Goal: Transaction & Acquisition: Purchase product/service

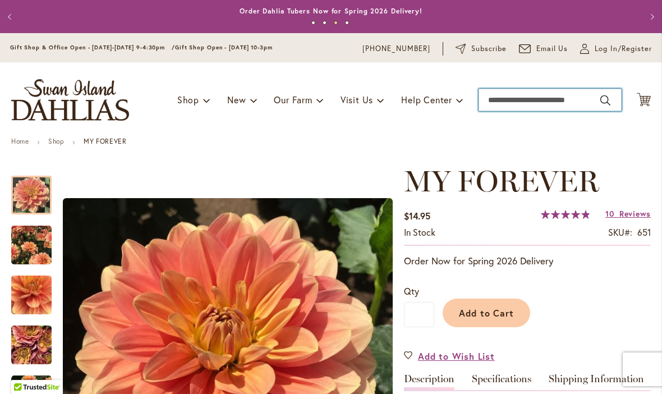
click at [553, 92] on input "Search" at bounding box center [550, 100] width 143 height 22
type input "*"
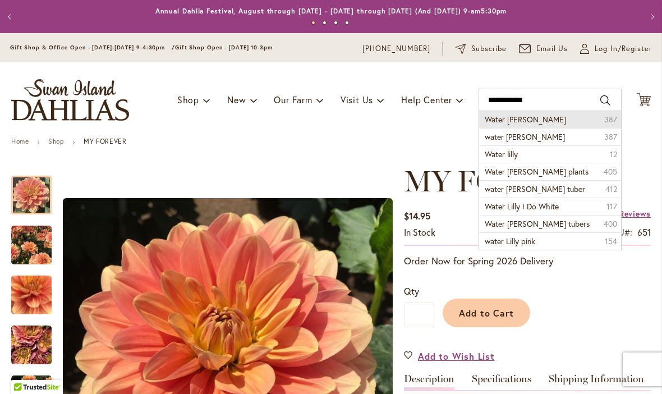
click at [558, 120] on li "Water Lilly dahlias 387" at bounding box center [550, 119] width 142 height 17
type input "**********"
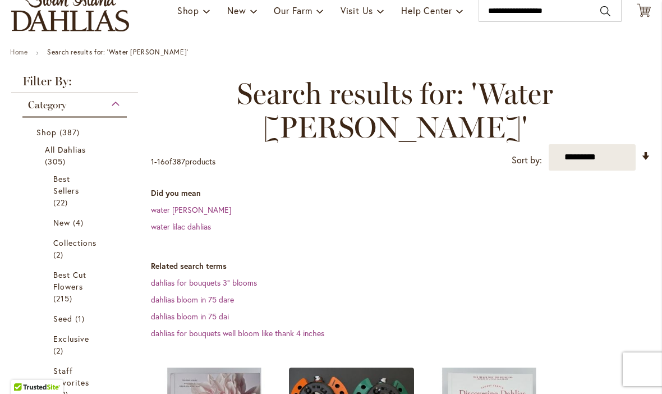
scroll to position [78, 0]
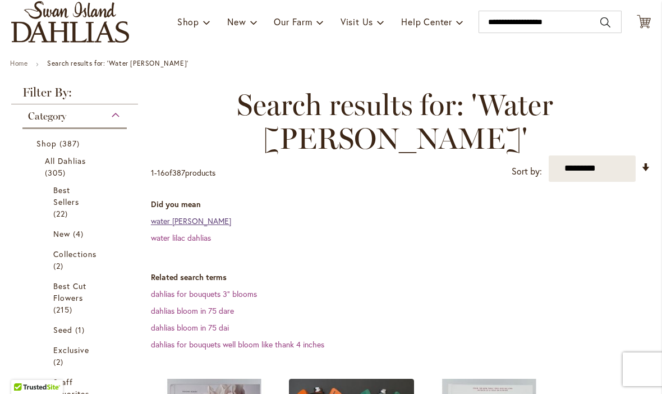
click at [164, 215] on link "water [PERSON_NAME]" at bounding box center [191, 220] width 80 height 11
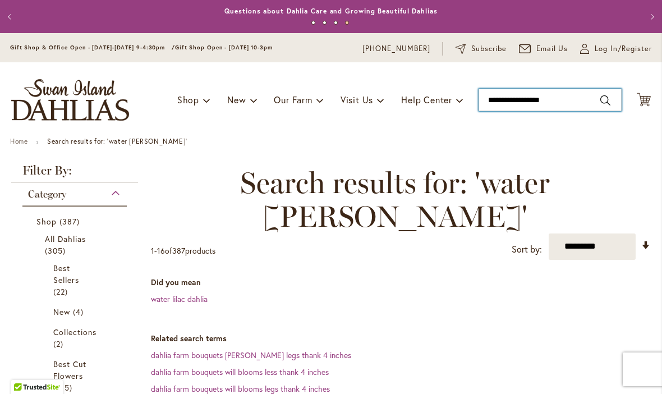
click at [548, 109] on input "**********" at bounding box center [550, 100] width 143 height 22
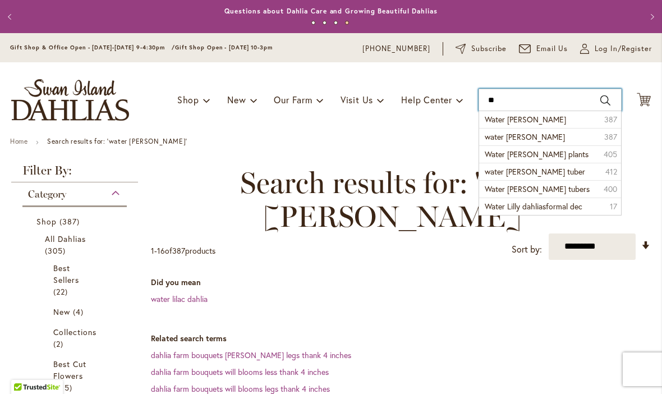
type input "*"
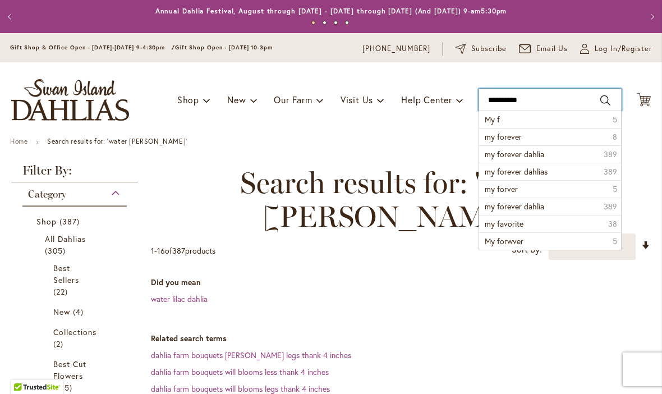
type input "**********"
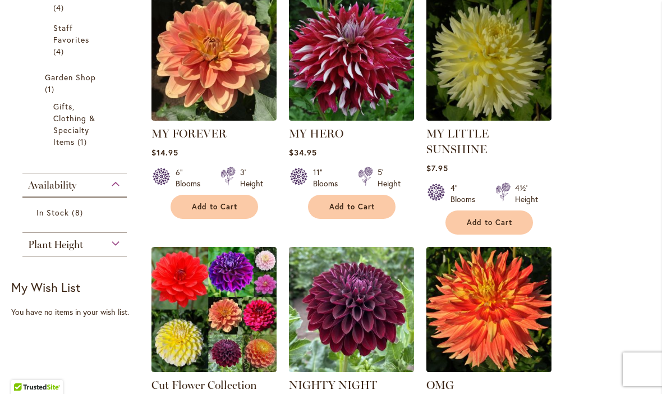
scroll to position [311, 0]
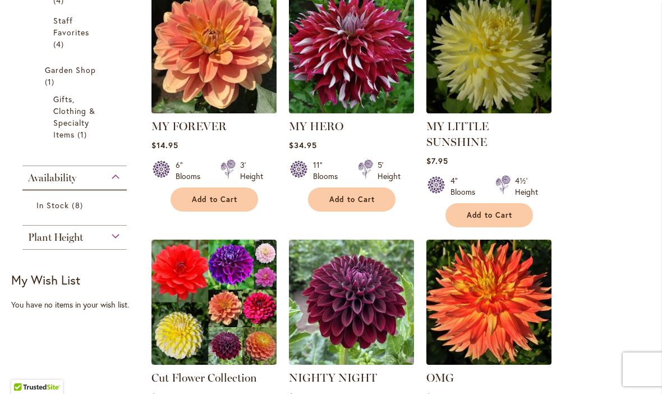
click at [195, 86] on img at bounding box center [213, 50] width 131 height 131
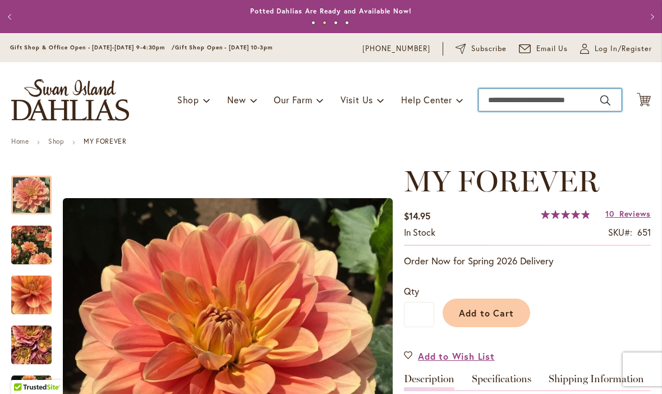
click at [519, 106] on input "Search" at bounding box center [550, 100] width 143 height 22
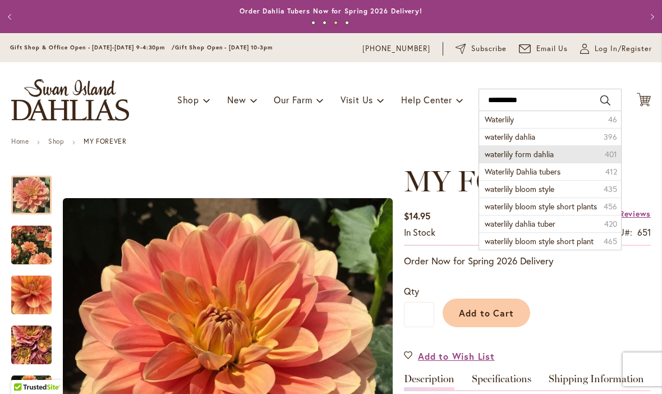
click at [521, 162] on li "waterlily form dahlia 401" at bounding box center [550, 153] width 142 height 17
type input "**********"
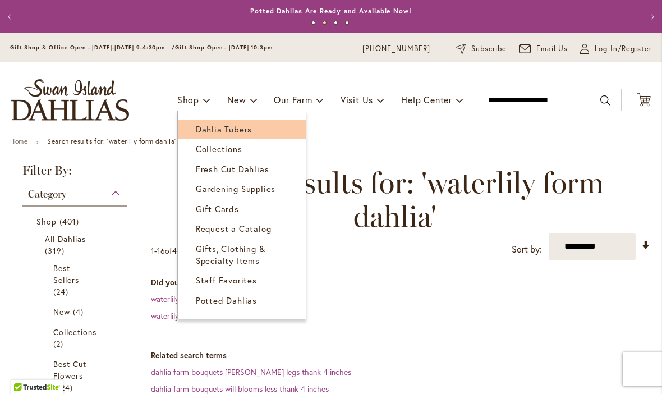
click at [251, 131] on link "Dahlia Tubers" at bounding box center [242, 130] width 128 height 20
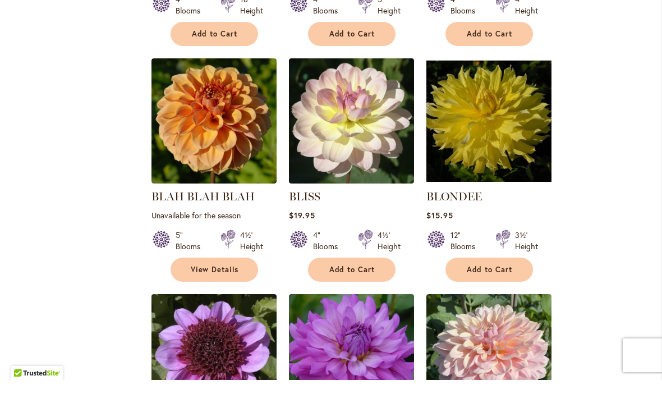
scroll to position [3057, 0]
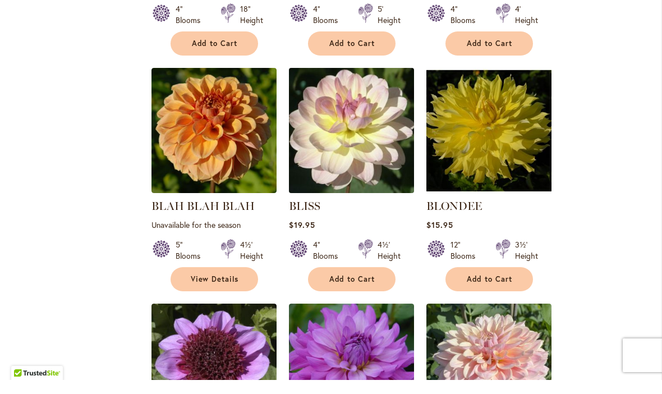
click at [358, 123] on img at bounding box center [351, 144] width 131 height 131
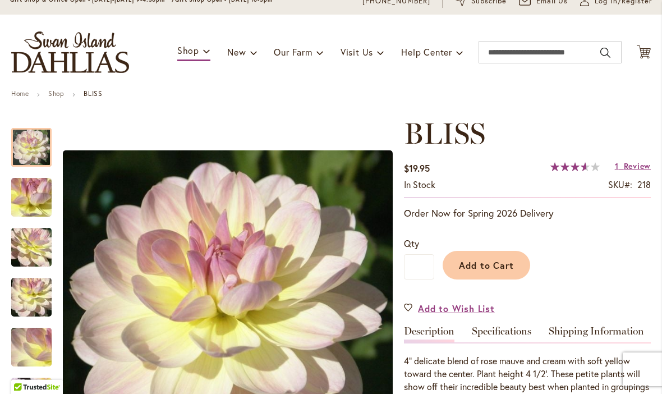
scroll to position [53, 0]
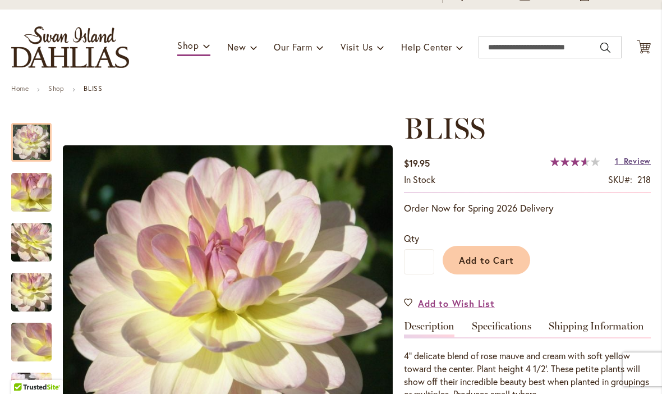
click at [627, 166] on span "Review" at bounding box center [637, 160] width 27 height 11
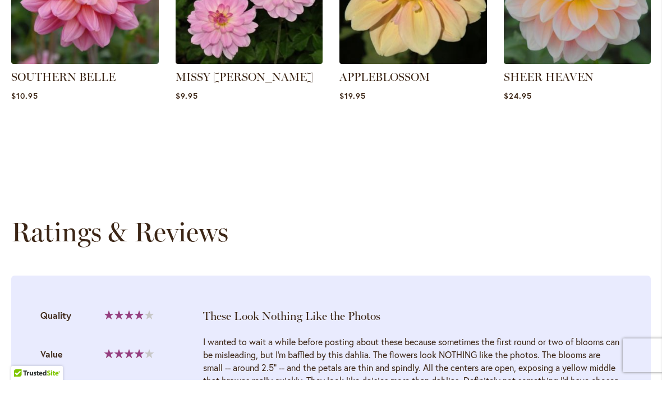
scroll to position [927, 0]
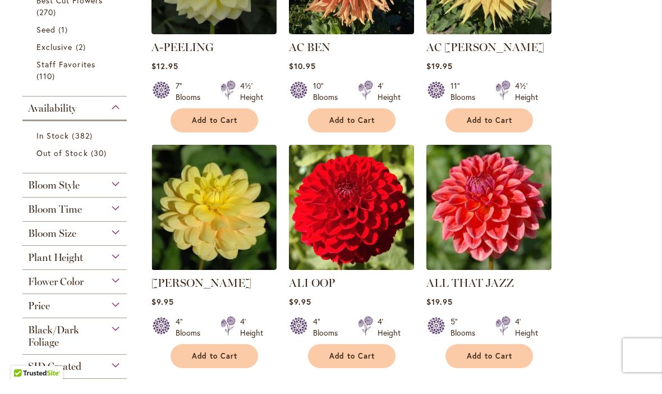
scroll to position [364, 0]
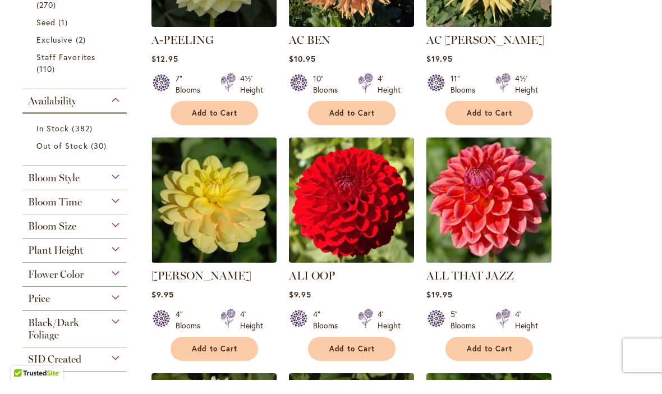
click at [498, 214] on img at bounding box center [488, 214] width 131 height 131
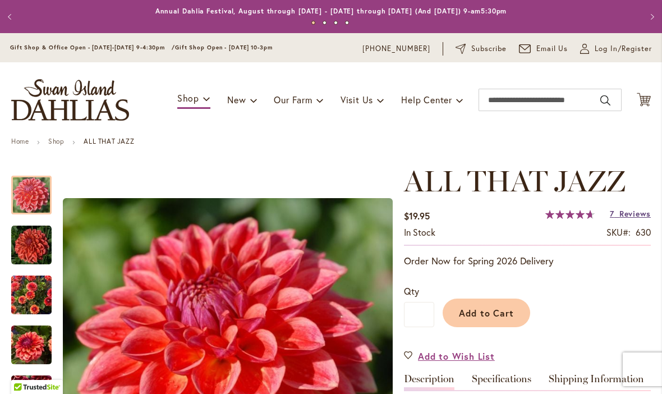
click at [615, 217] on link "7 Reviews" at bounding box center [630, 213] width 41 height 11
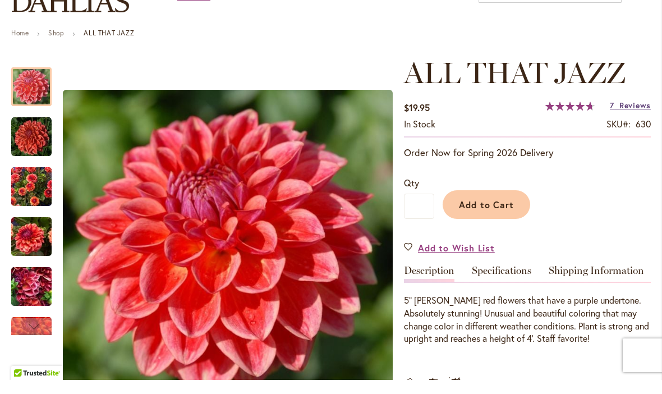
scroll to position [86, 0]
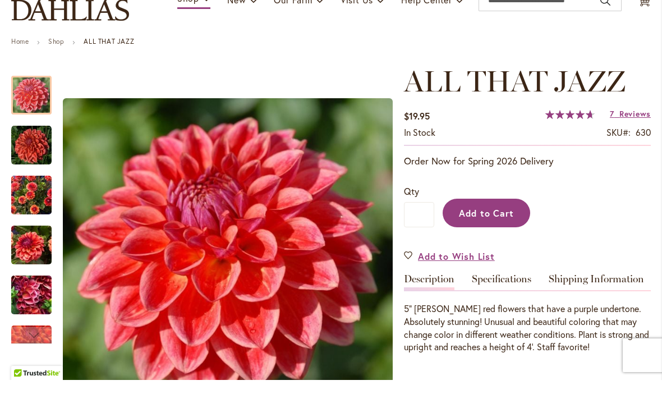
click at [503, 221] on span "Add to Cart" at bounding box center [487, 227] width 56 height 12
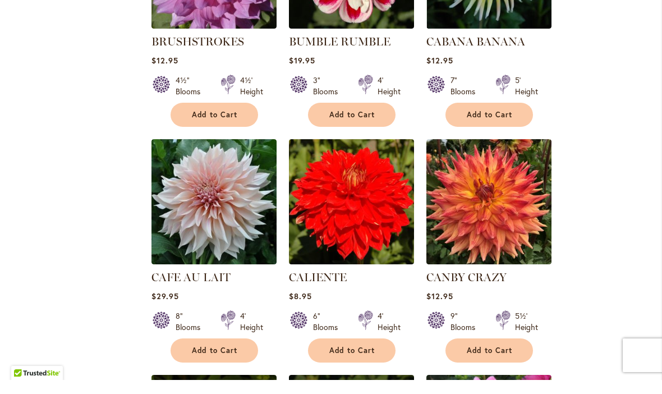
scroll to position [4653, 0]
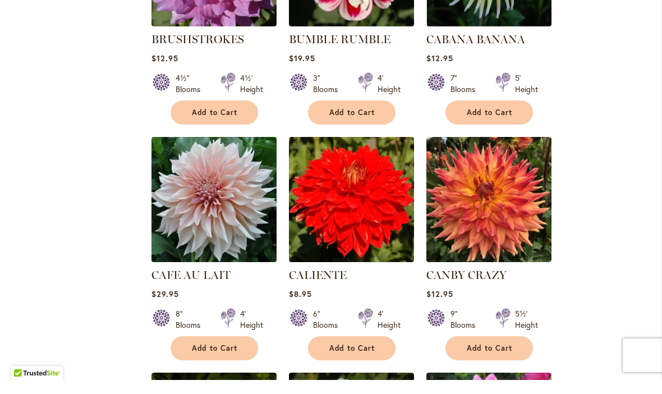
click at [185, 199] on img at bounding box center [213, 213] width 131 height 131
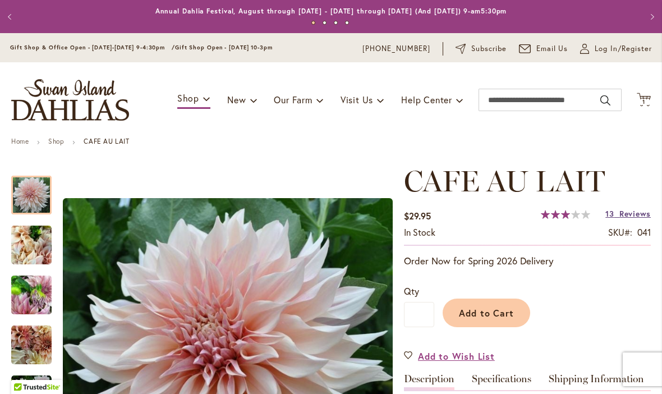
click at [624, 218] on span "Reviews" at bounding box center [634, 213] width 31 height 11
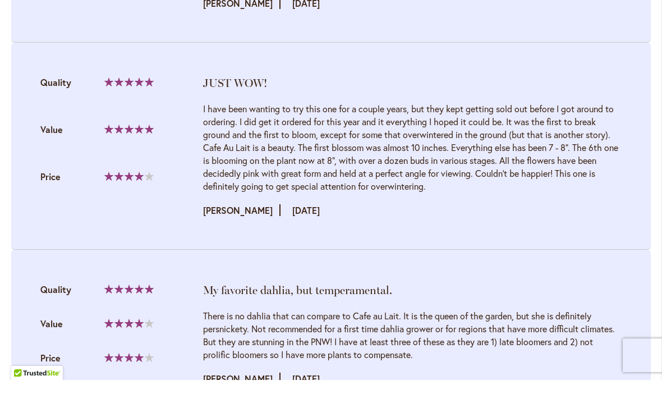
scroll to position [1233, 0]
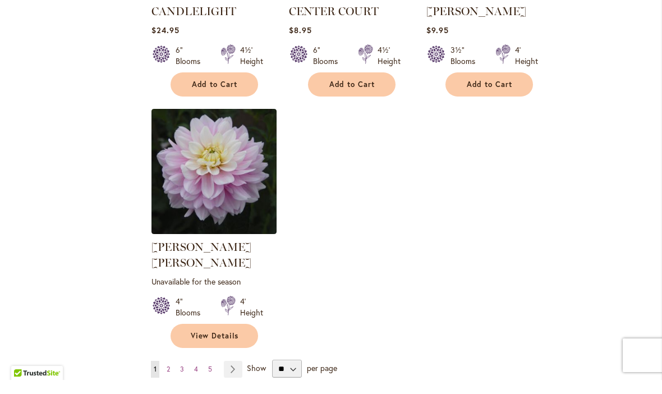
scroll to position [5154, 0]
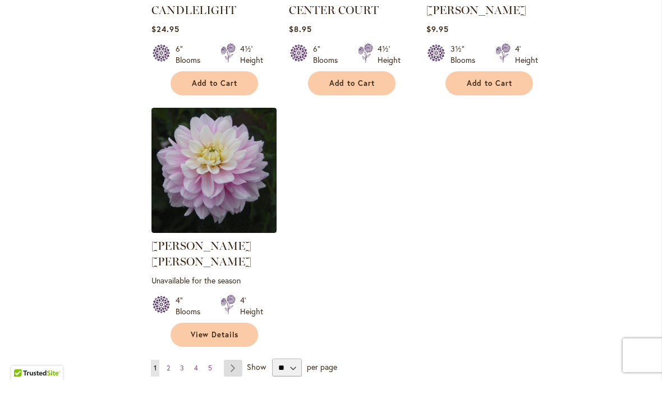
click at [233, 374] on link "Page Next" at bounding box center [233, 382] width 19 height 17
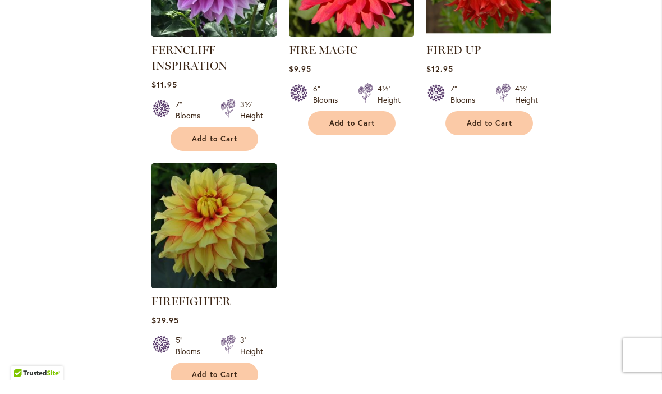
scroll to position [5224, 0]
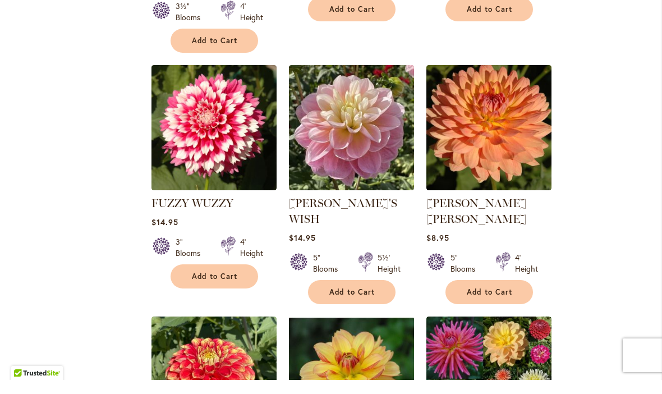
scroll to position [940, 0]
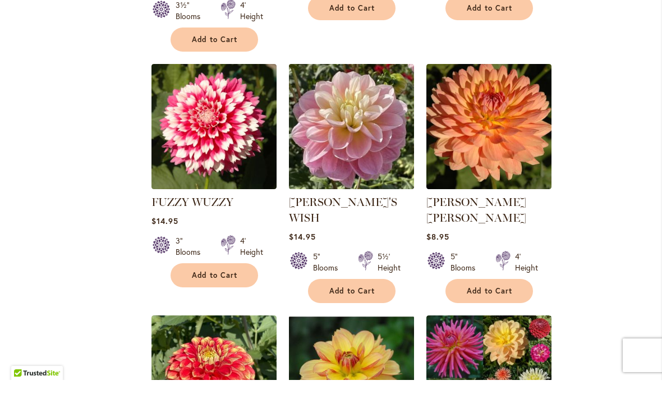
click at [360, 145] on img at bounding box center [351, 140] width 131 height 131
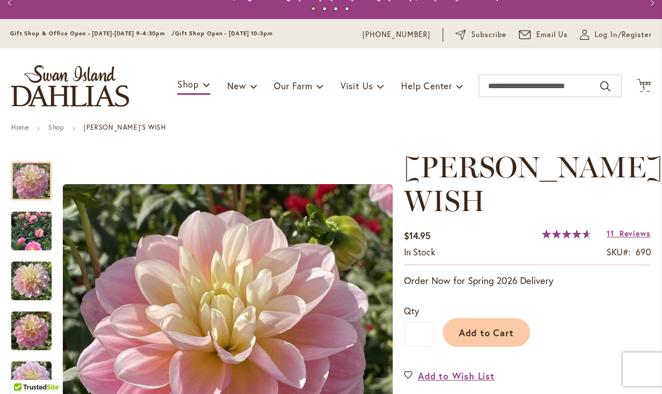
scroll to position [15, 0]
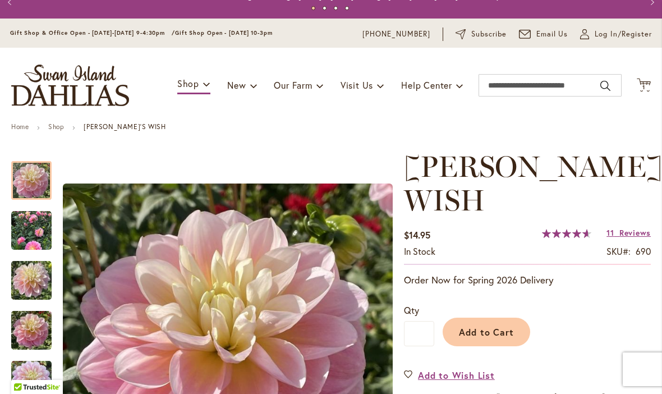
click at [573, 229] on span "93 % of 100" at bounding box center [565, 233] width 46 height 9
click at [631, 227] on span "Reviews" at bounding box center [634, 232] width 31 height 11
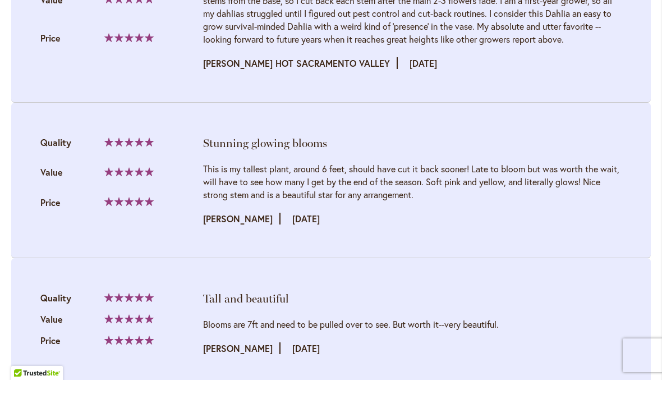
scroll to position [1457, 0]
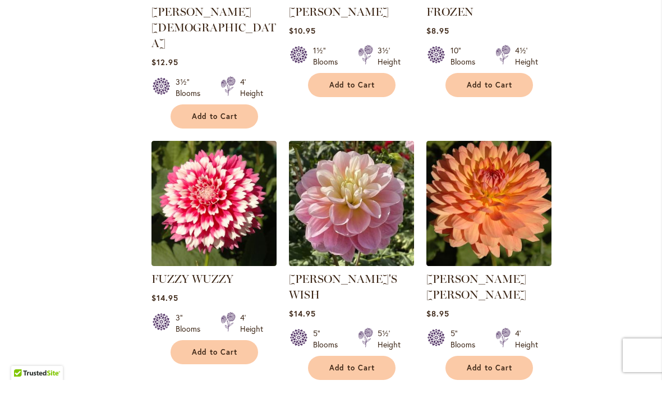
scroll to position [865, 0]
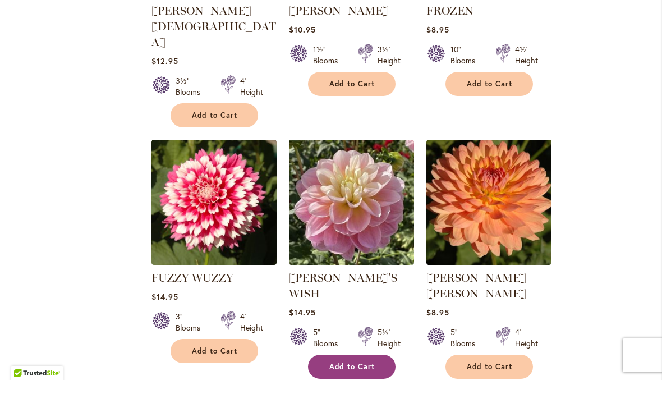
click at [352, 376] on span "Add to Cart" at bounding box center [352, 381] width 46 height 10
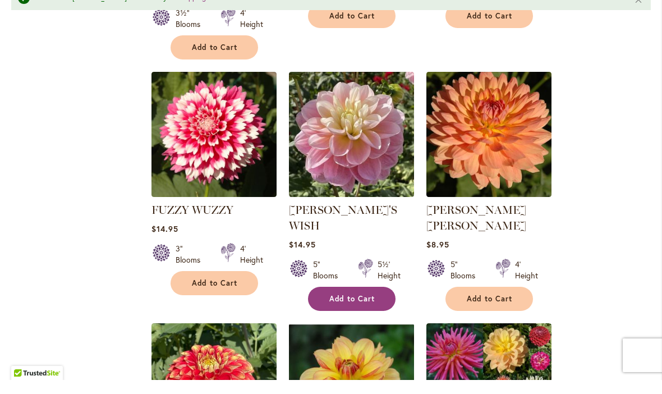
scroll to position [963, 0]
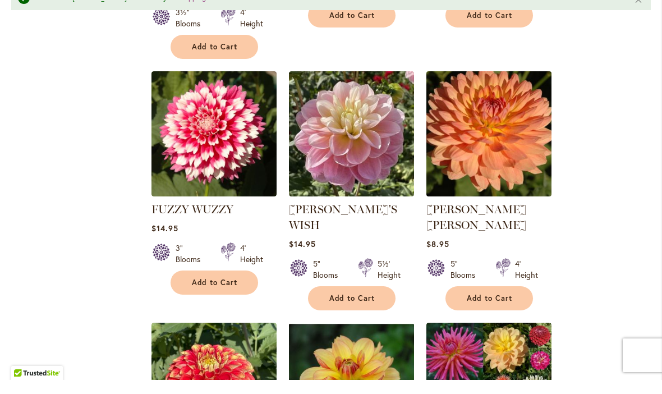
click at [512, 128] on img at bounding box center [488, 147] width 131 height 131
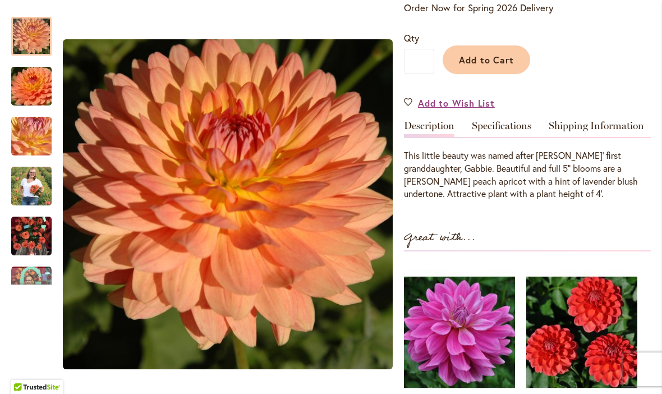
scroll to position [286, 0]
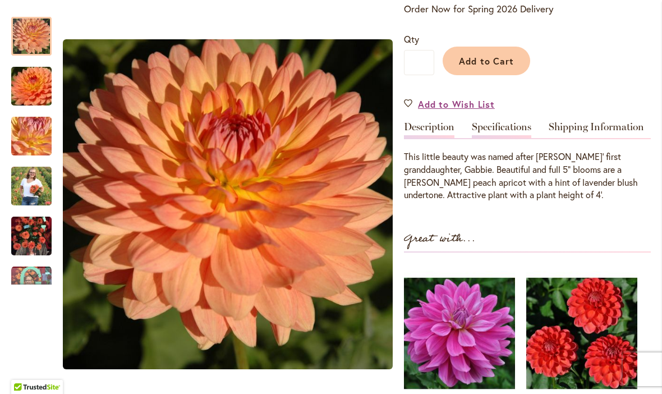
click at [507, 131] on link "Specifications" at bounding box center [501, 130] width 59 height 16
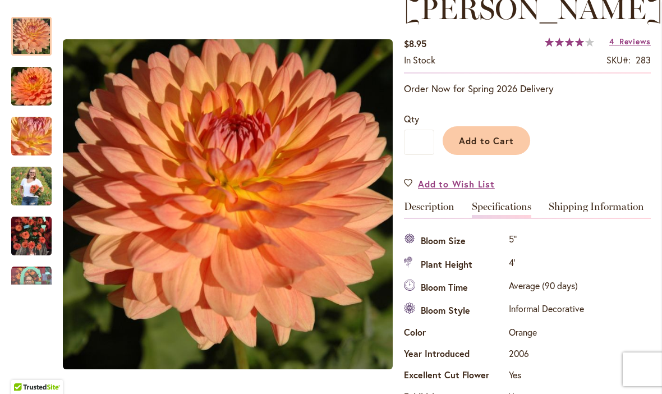
scroll to position [205, 0]
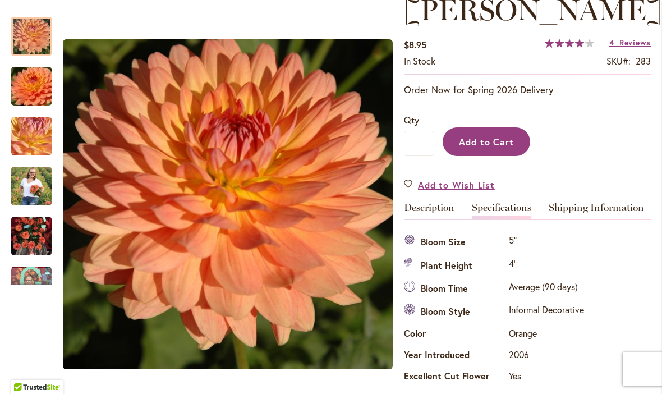
click at [496, 143] on span "Add to Cart" at bounding box center [487, 142] width 56 height 12
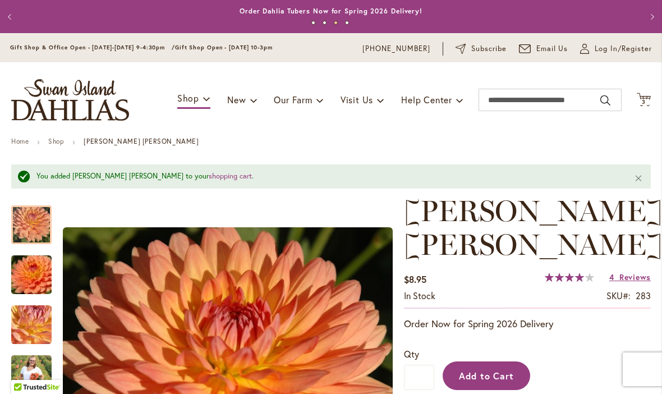
scroll to position [0, 0]
click at [10, 21] on button "Previous" at bounding box center [11, 17] width 22 height 22
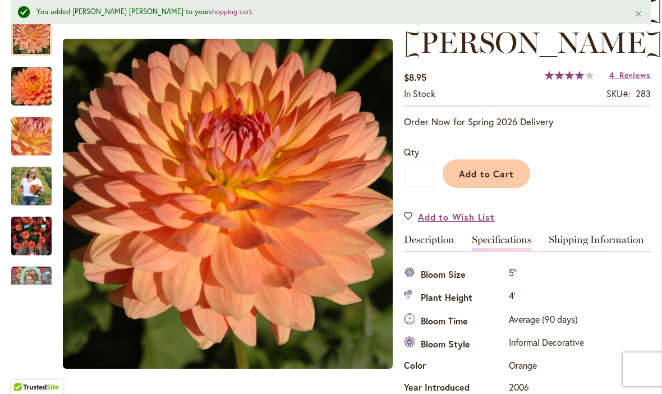
scroll to position [206, 0]
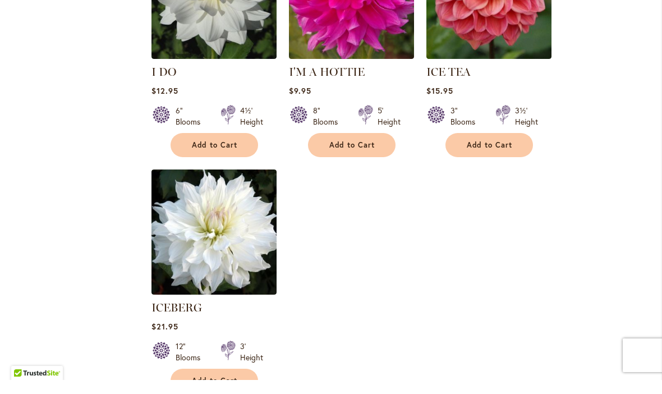
scroll to position [5266, 0]
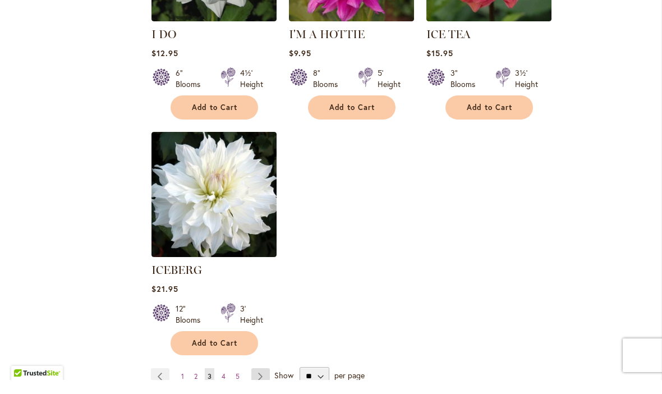
click at [255, 382] on link "Page Next" at bounding box center [260, 390] width 19 height 17
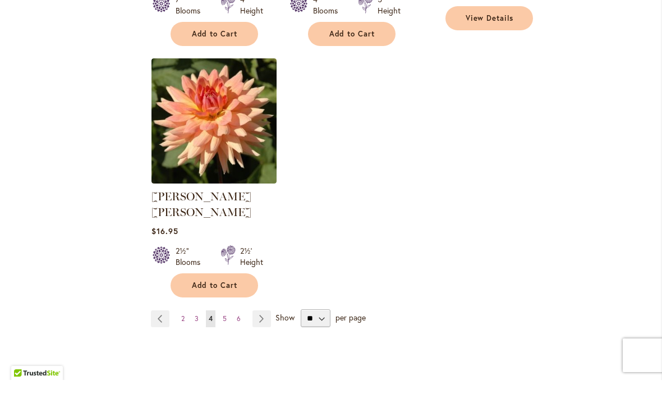
scroll to position [5277, 0]
click at [223, 328] on span "5" at bounding box center [225, 332] width 4 height 8
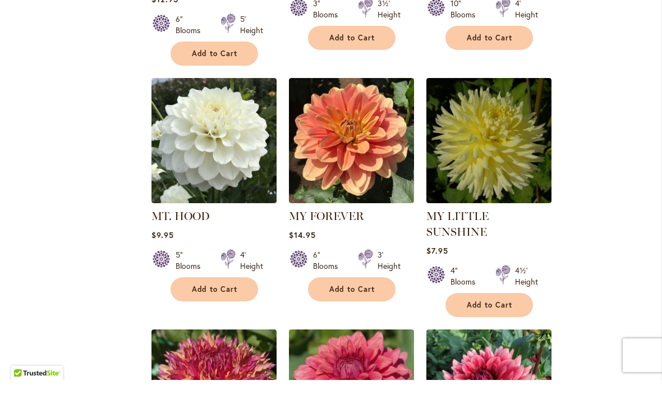
scroll to position [1634, 0]
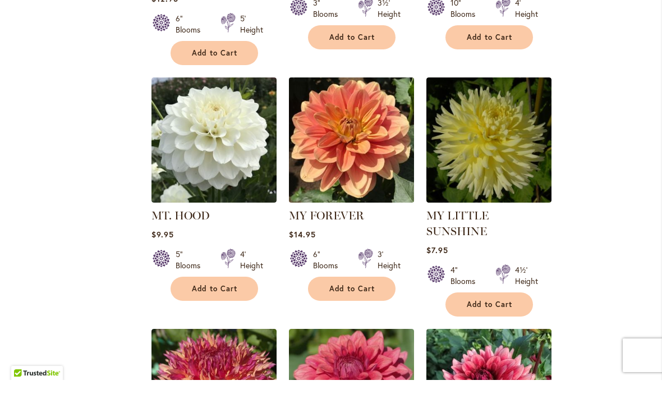
click at [370, 127] on img at bounding box center [351, 154] width 131 height 131
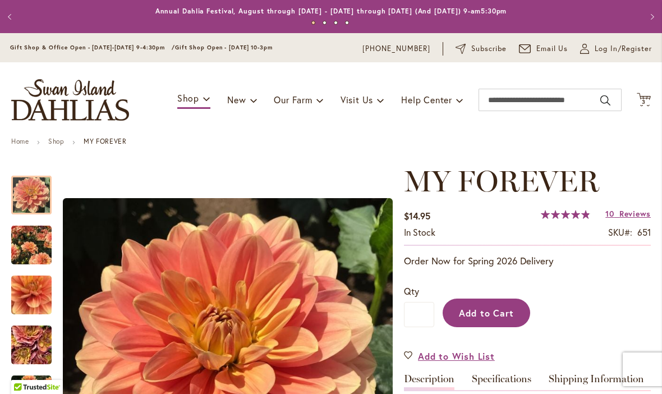
click at [483, 307] on span "Add to Cart" at bounding box center [487, 313] width 56 height 12
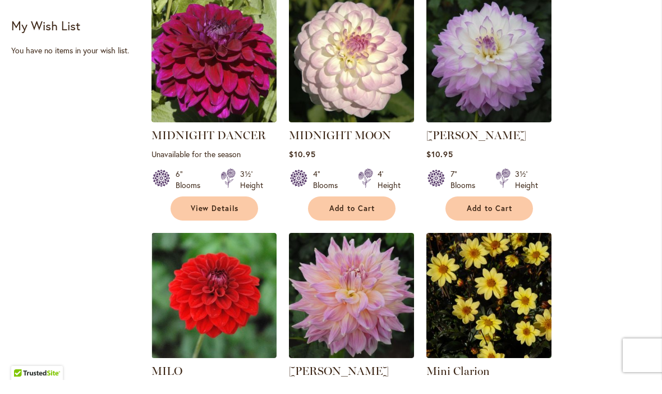
scroll to position [744, 0]
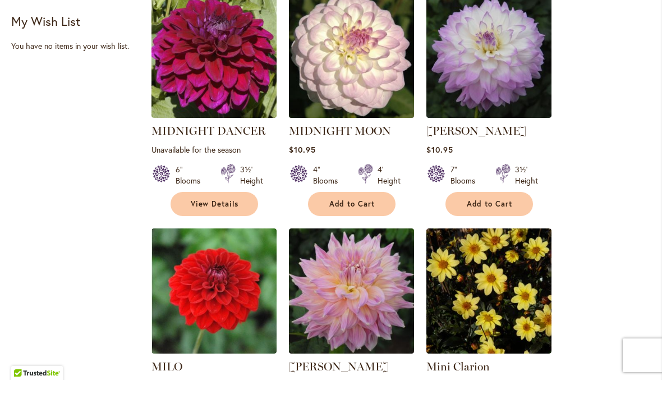
click at [350, 86] on img at bounding box center [351, 69] width 131 height 131
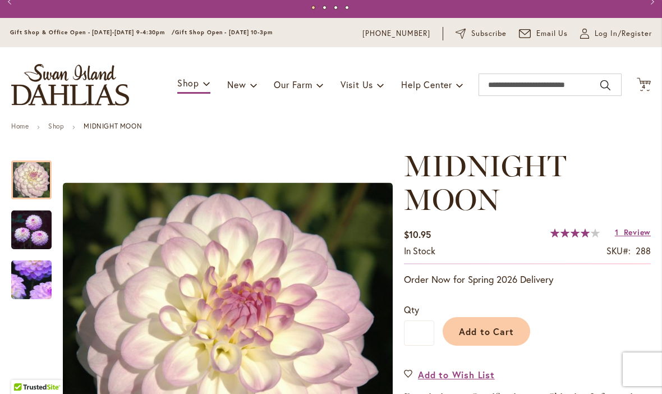
scroll to position [17, 0]
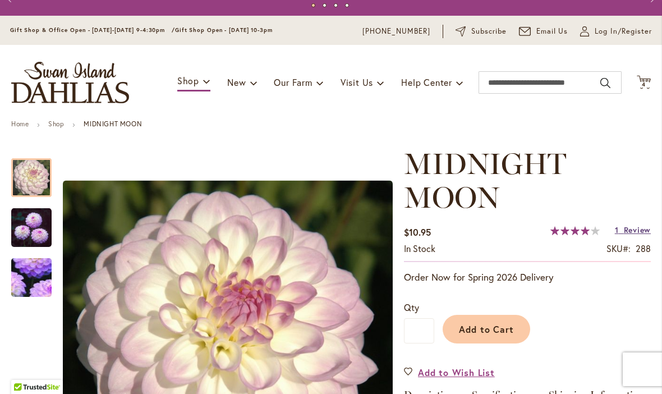
click at [622, 235] on link "1 Review" at bounding box center [633, 229] width 36 height 11
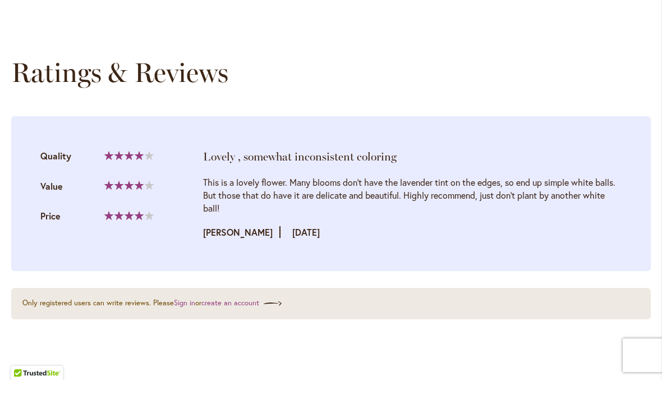
scroll to position [1123, 0]
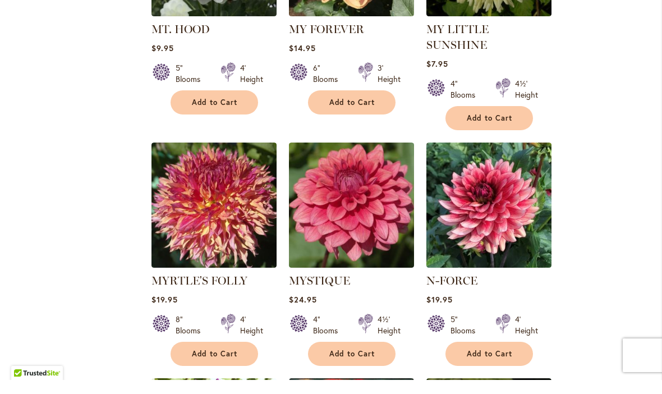
scroll to position [1828, 0]
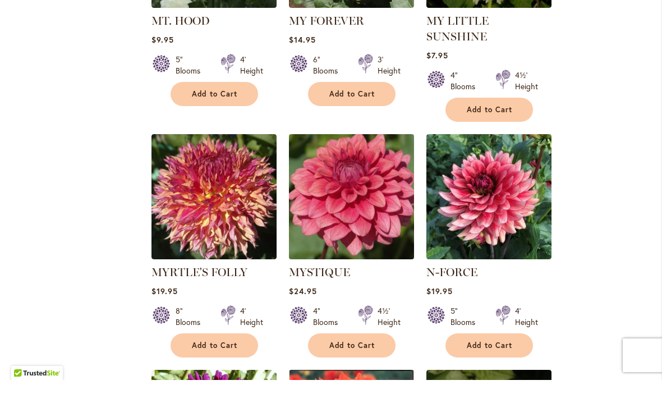
click at [357, 176] on img at bounding box center [351, 210] width 131 height 131
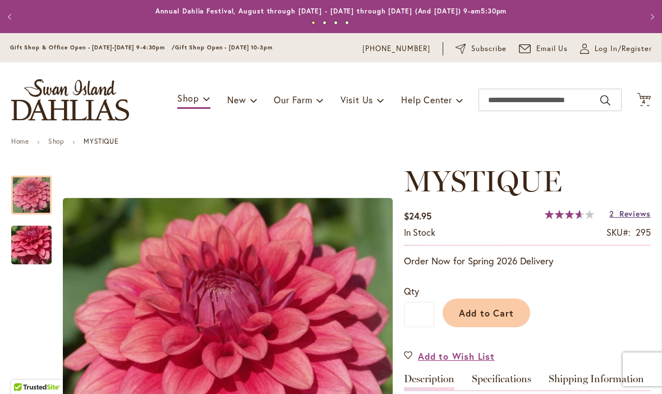
click at [623, 218] on span "Reviews" at bounding box center [634, 213] width 31 height 11
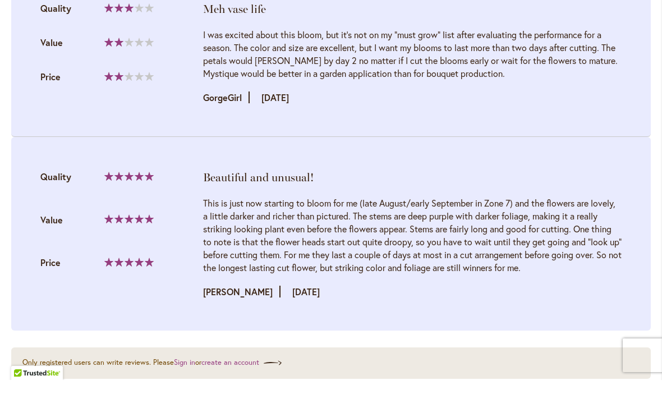
scroll to position [1139, 0]
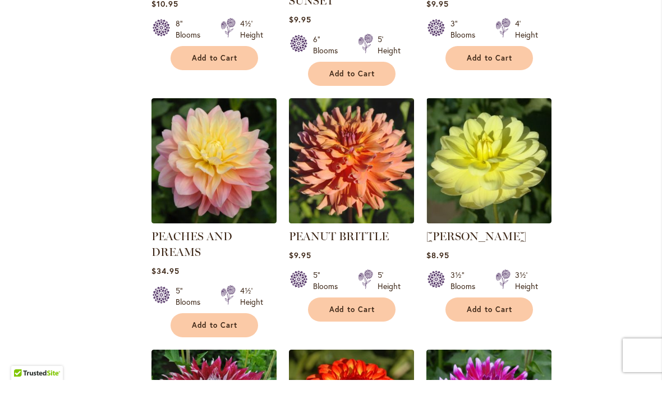
scroll to position [4031, 0]
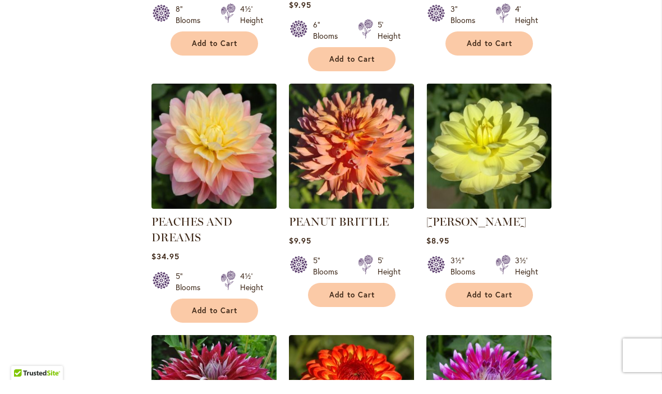
click at [224, 122] on img at bounding box center [213, 160] width 131 height 131
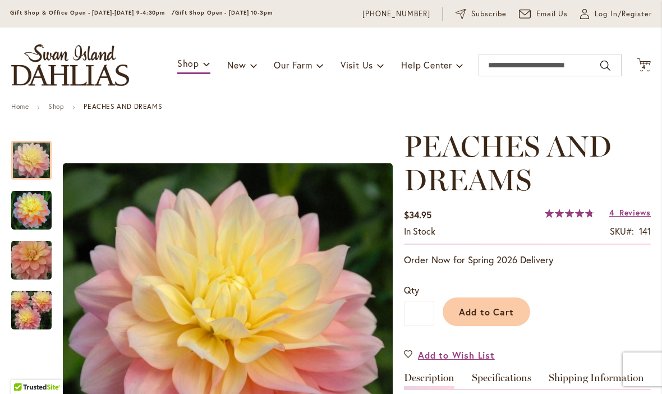
scroll to position [36, 0]
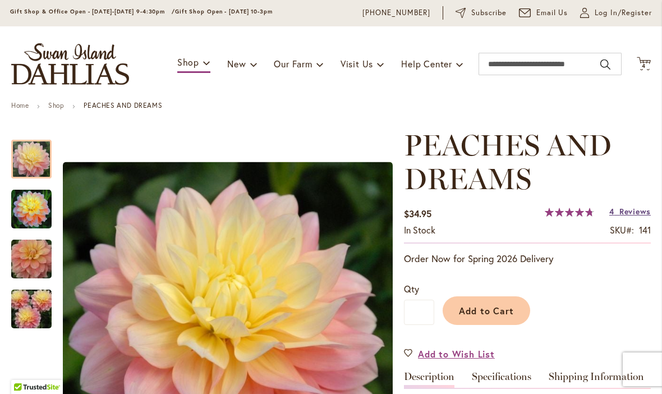
click at [631, 214] on span "Reviews" at bounding box center [634, 211] width 31 height 11
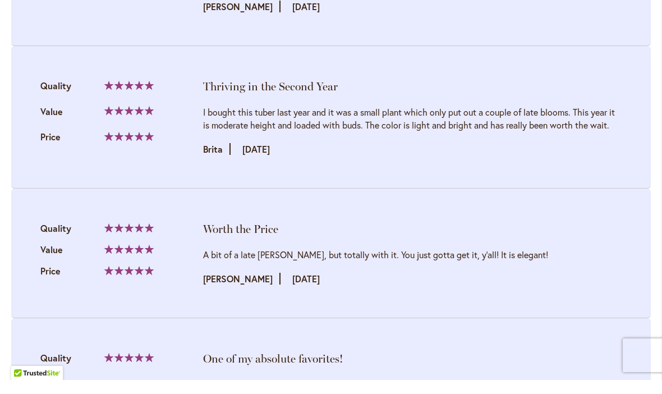
scroll to position [1358, 0]
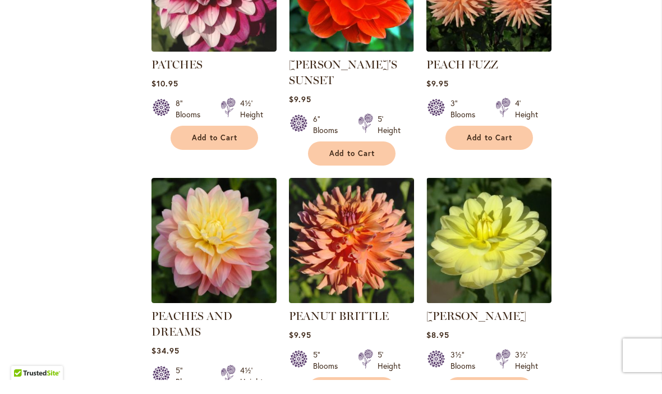
scroll to position [3939, 0]
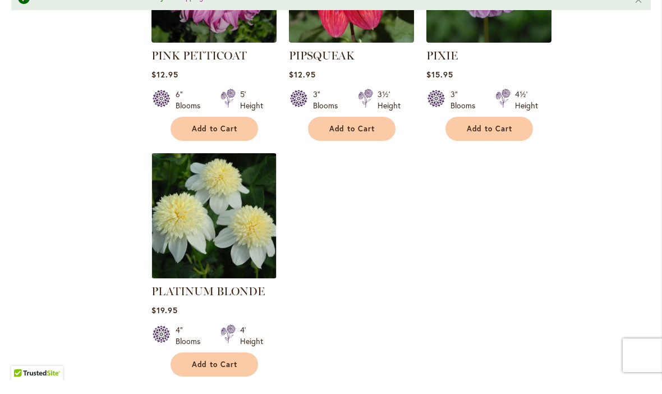
scroll to position [5232, 0]
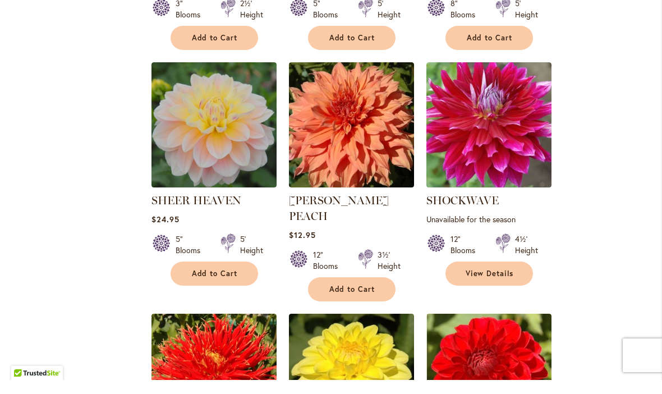
scroll to position [1890, 0]
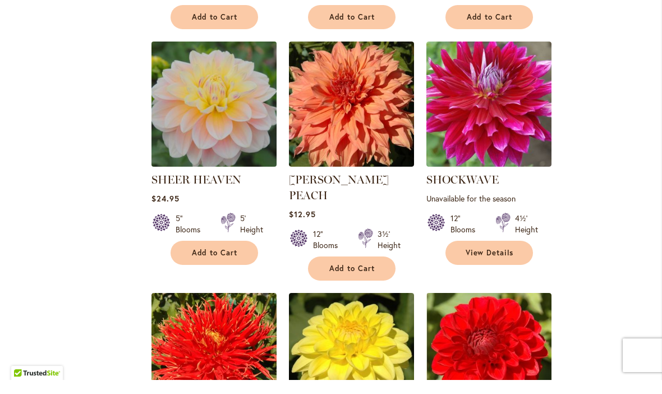
click at [220, 130] on img at bounding box center [213, 118] width 131 height 131
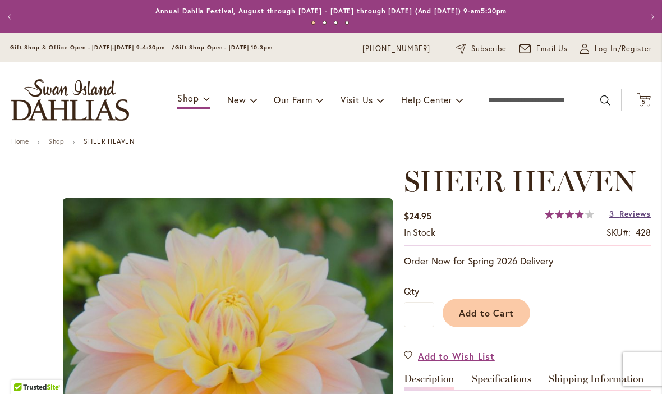
click at [621, 209] on span "Reviews" at bounding box center [634, 213] width 31 height 11
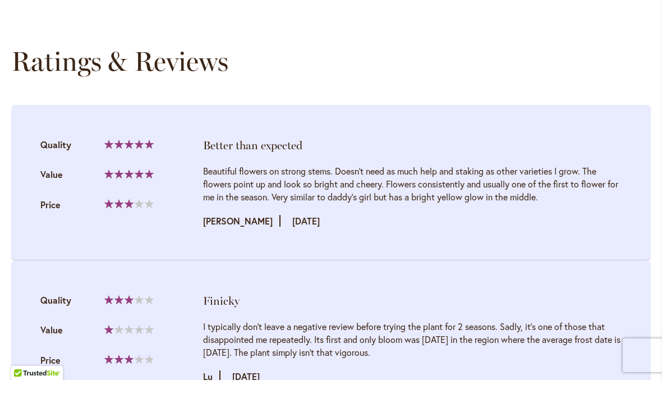
scroll to position [1090, 0]
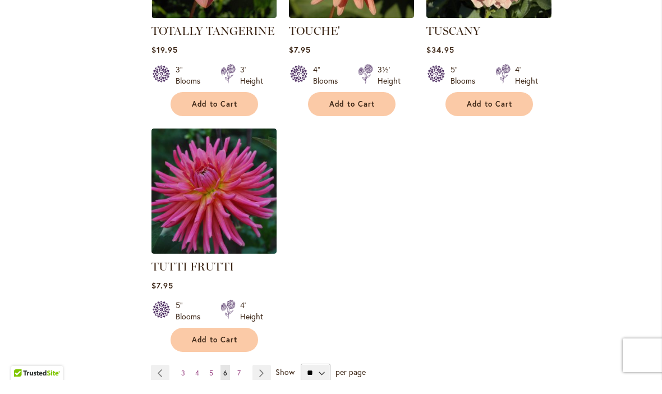
scroll to position [5151, 0]
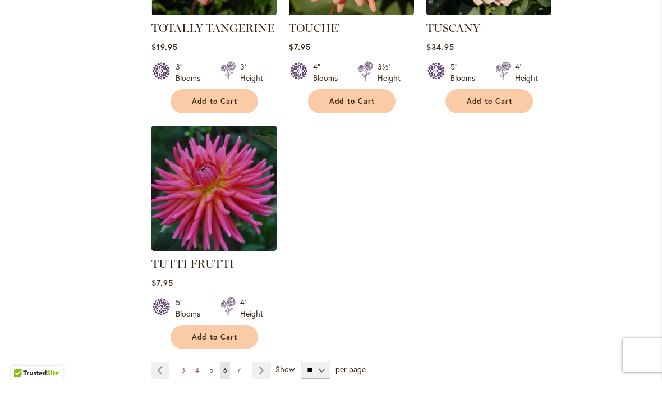
click at [238, 380] on span "7" at bounding box center [238, 384] width 3 height 8
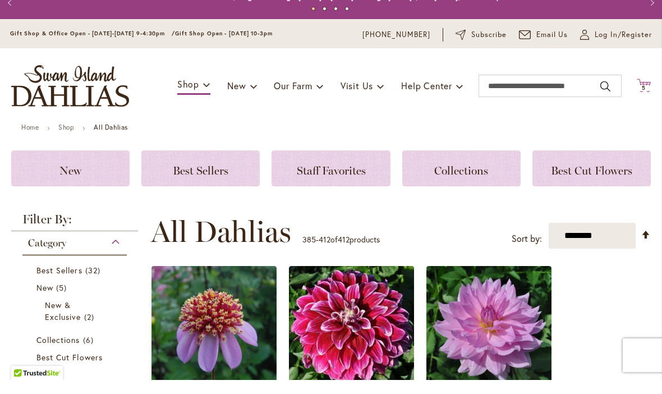
click at [649, 93] on icon "Cart .cls-1 { fill: #231f20; }" at bounding box center [644, 100] width 14 height 14
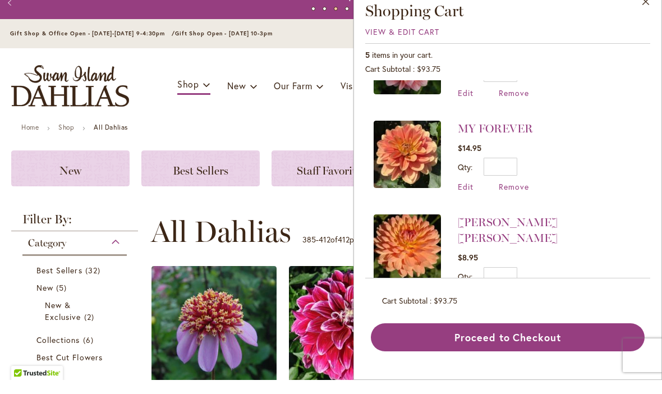
scroll to position [63, 0]
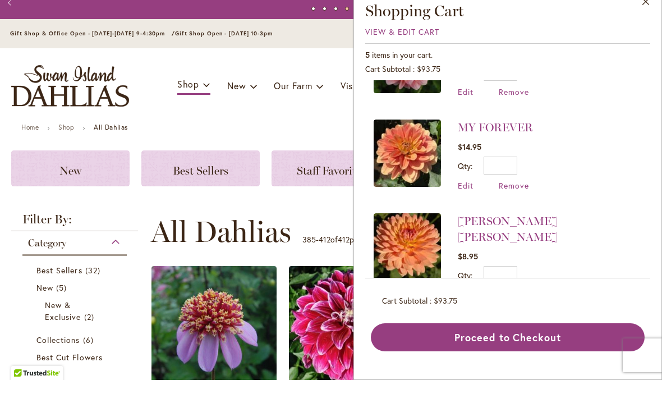
click at [517, 304] on span "Remove" at bounding box center [514, 309] width 30 height 11
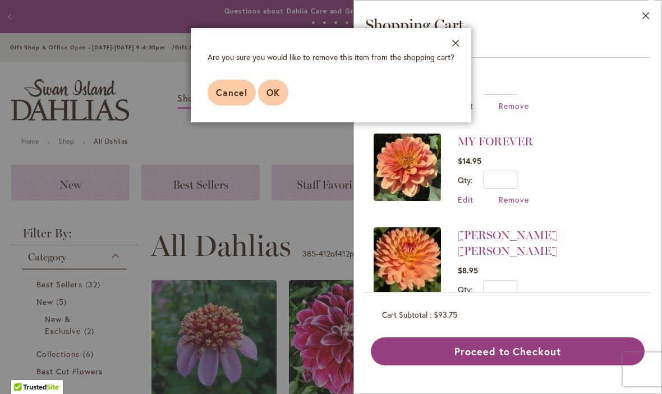
click at [284, 96] on button "OK" at bounding box center [273, 93] width 30 height 26
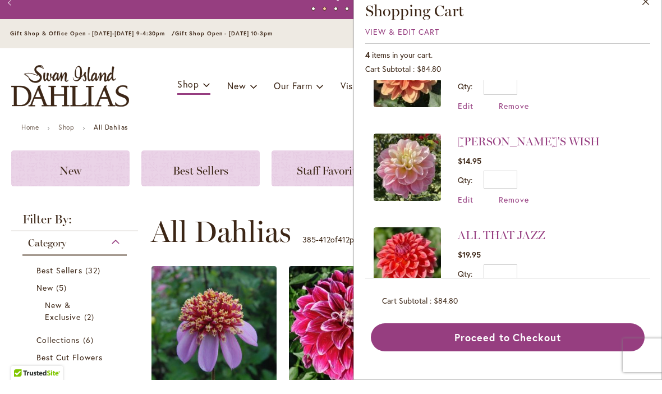
scroll to position [142, 0]
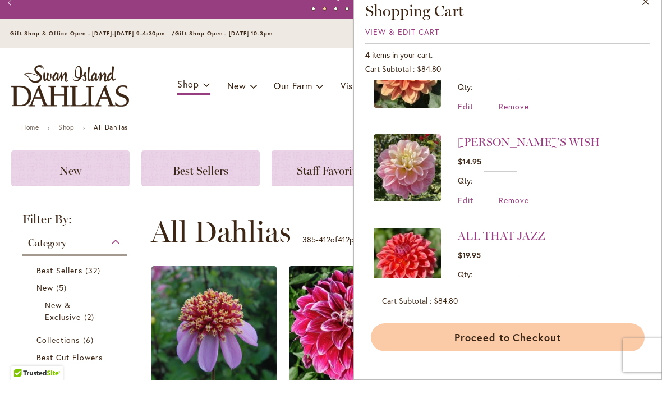
click at [545, 362] on button "Proceed to Checkout" at bounding box center [508, 351] width 274 height 28
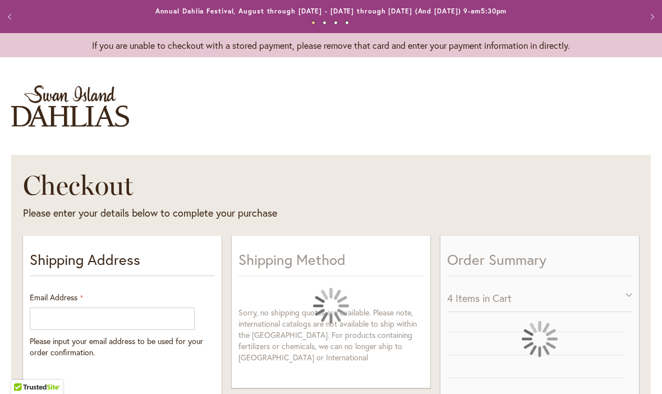
select select "**"
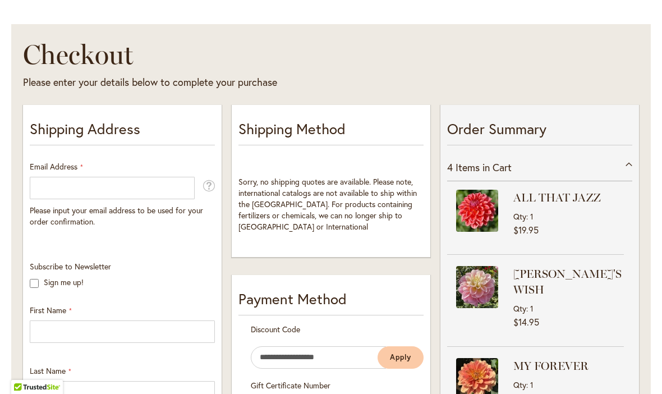
scroll to position [132, 0]
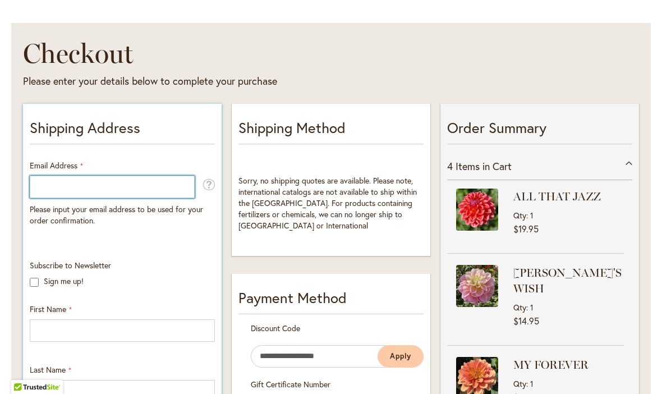
click at [152, 194] on input "Email Address" at bounding box center [112, 187] width 165 height 22
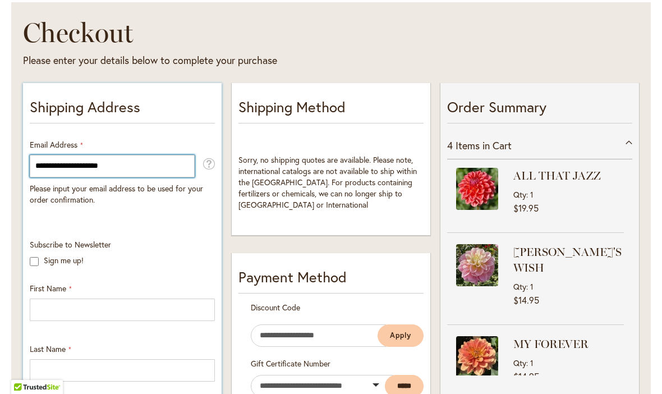
type input "**********"
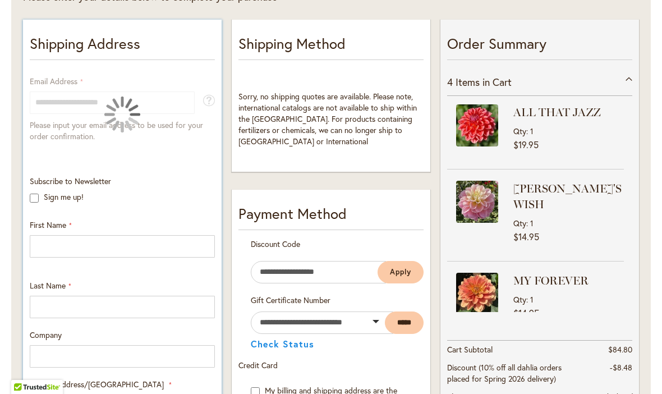
scroll to position [217, 0]
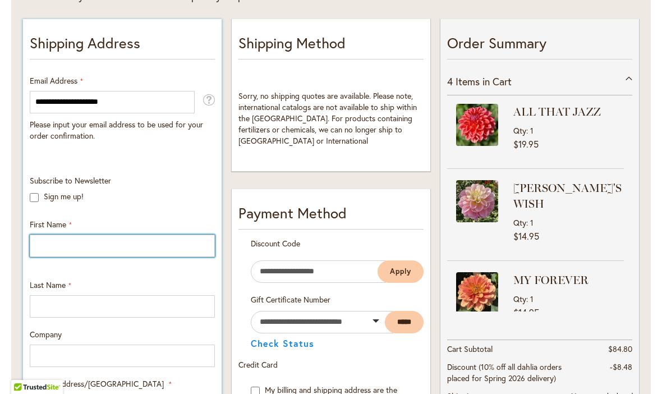
click at [53, 241] on input "First Name" at bounding box center [122, 246] width 185 height 22
type input "*******"
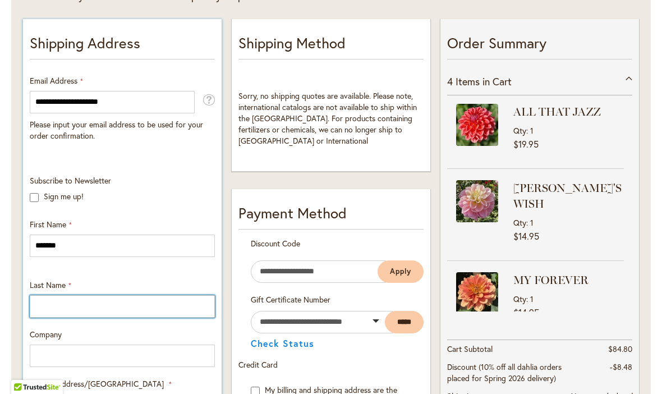
click at [94, 304] on input "Last Name" at bounding box center [122, 306] width 185 height 22
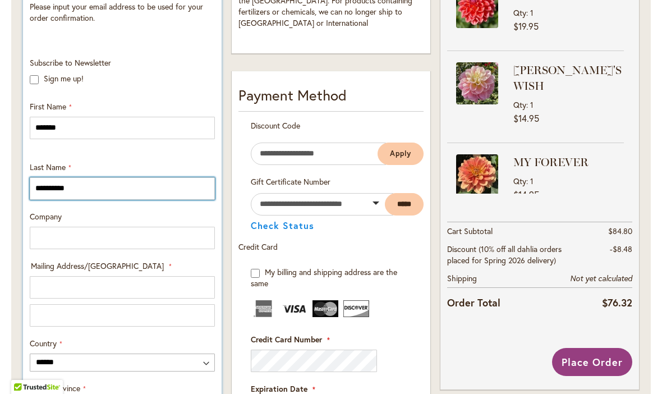
scroll to position [332, 0]
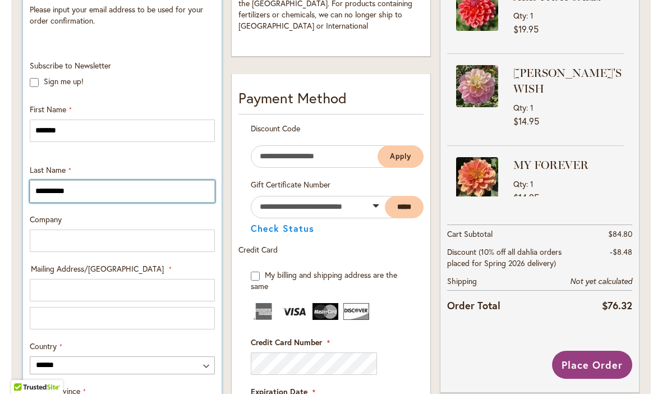
type input "**********"
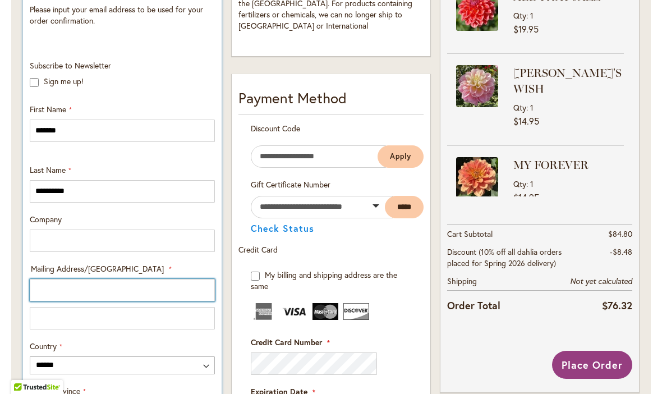
click at [71, 292] on input "Mailing Address/PO BOX: Line 1" at bounding box center [122, 290] width 185 height 22
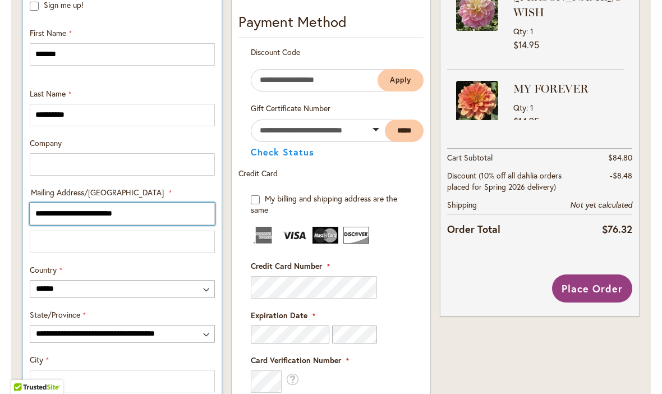
scroll to position [408, 0]
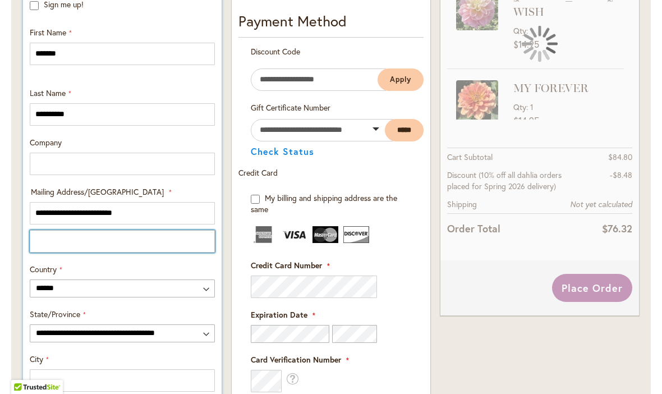
click at [36, 245] on input "Mailing Address/PO BOX: Line 2" at bounding box center [122, 241] width 185 height 22
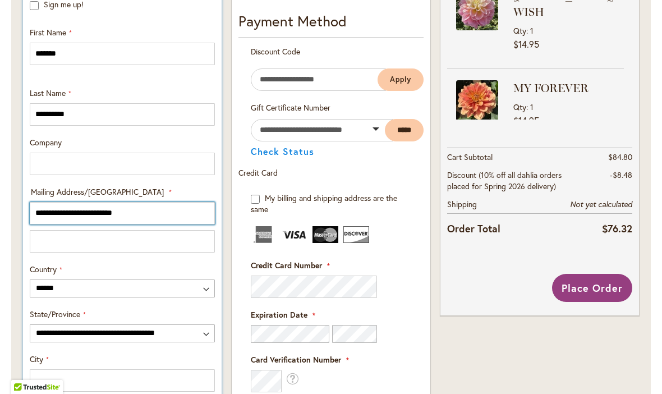
click at [132, 210] on input "**********" at bounding box center [122, 213] width 185 height 22
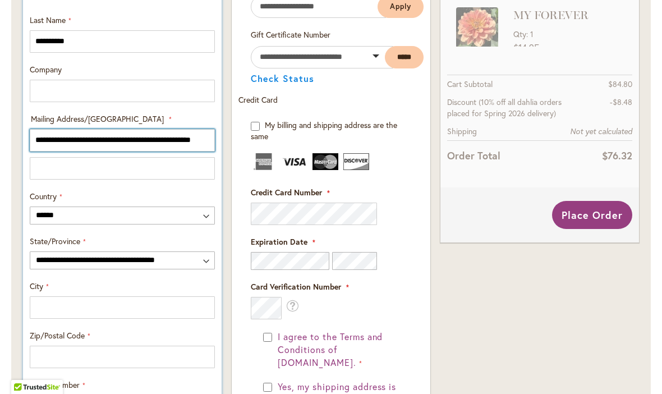
scroll to position [491, 0]
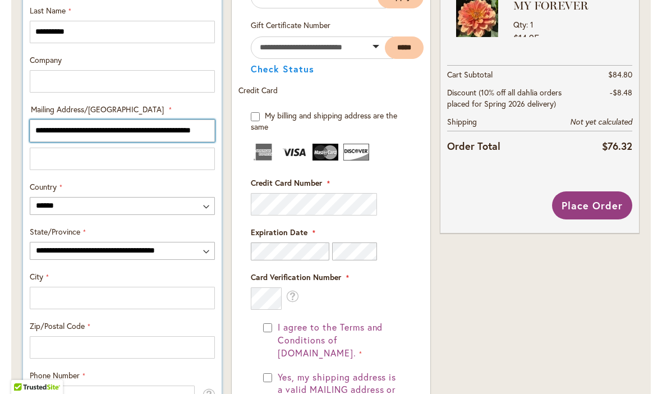
type input "**********"
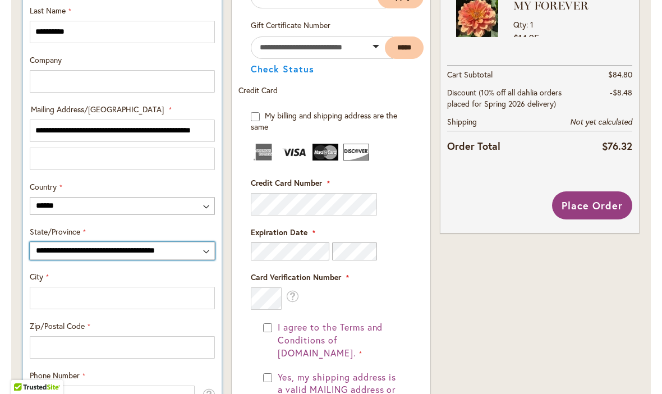
click at [206, 252] on select "**********" at bounding box center [122, 251] width 185 height 18
select select "**"
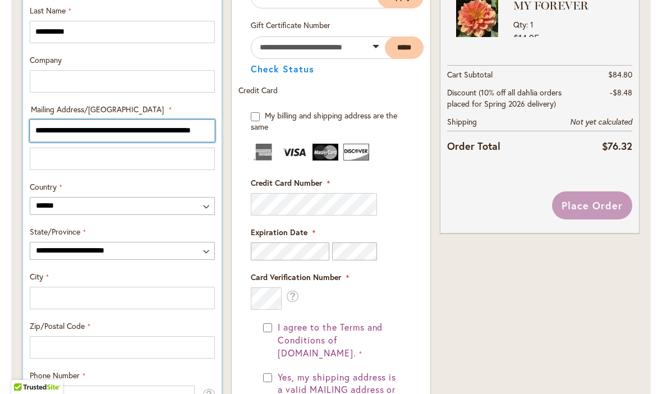
click at [187, 137] on input "**********" at bounding box center [122, 131] width 185 height 22
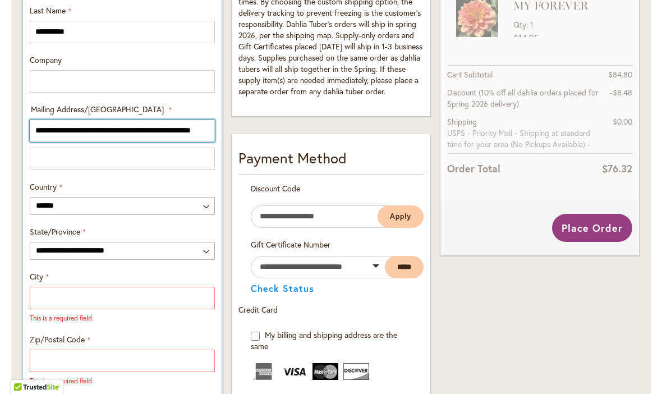
click at [203, 132] on input "**********" at bounding box center [122, 131] width 185 height 22
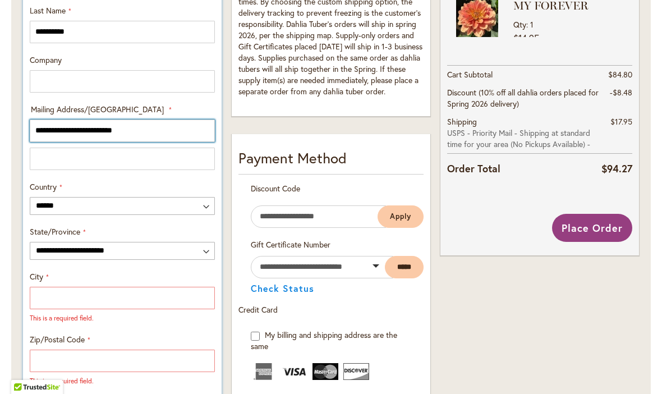
scroll to position [491, 0]
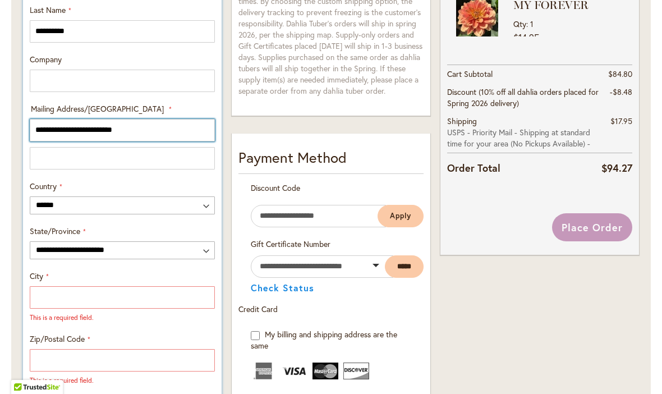
type input "**********"
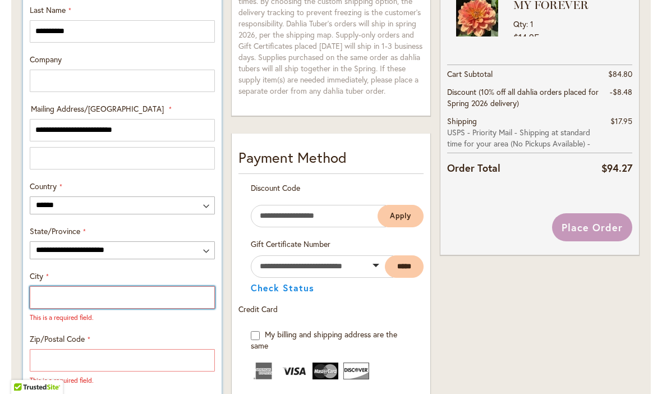
click at [166, 295] on input "City" at bounding box center [122, 297] width 185 height 22
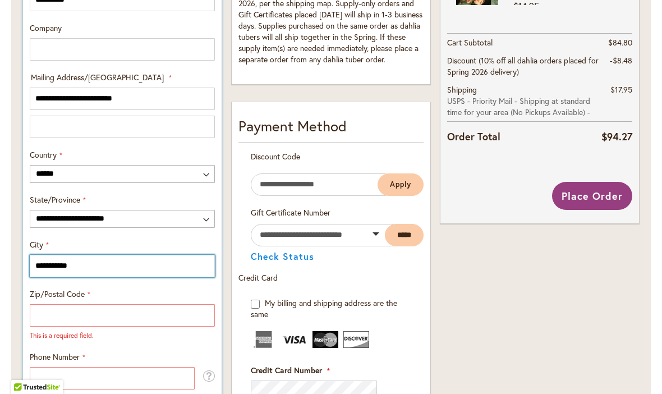
scroll to position [523, 0]
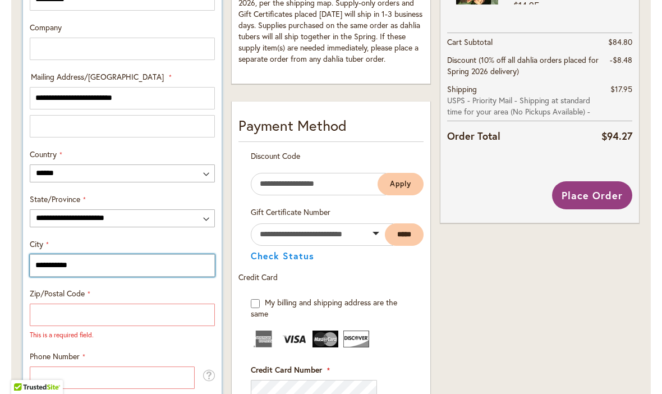
type input "**********"
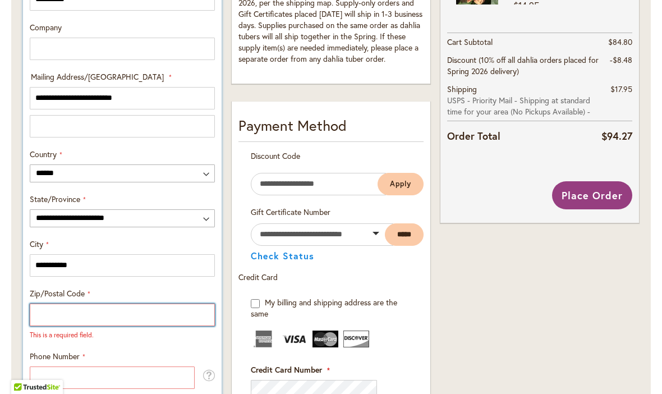
click at [167, 307] on input "Zip/Postal Code" at bounding box center [122, 315] width 185 height 22
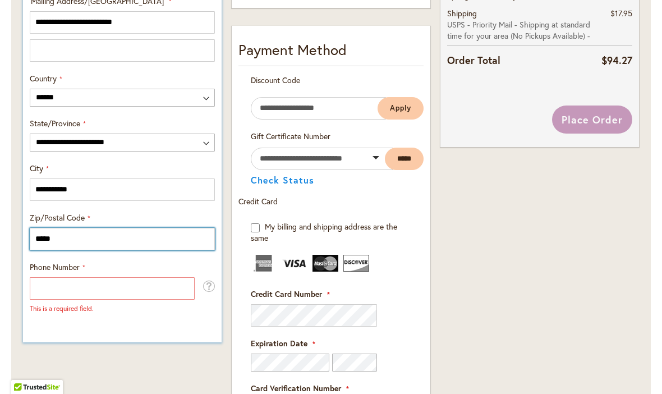
scroll to position [619, 0]
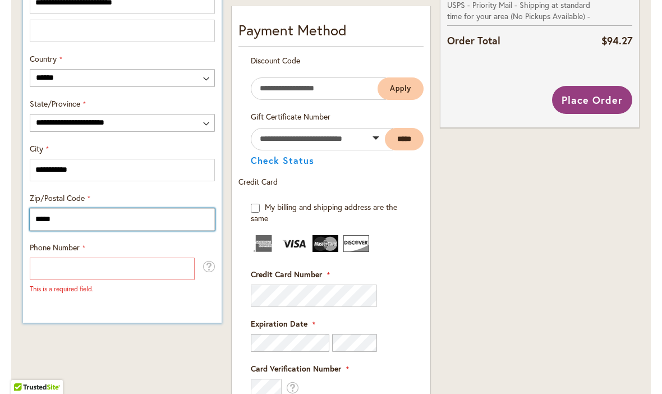
type input "*****"
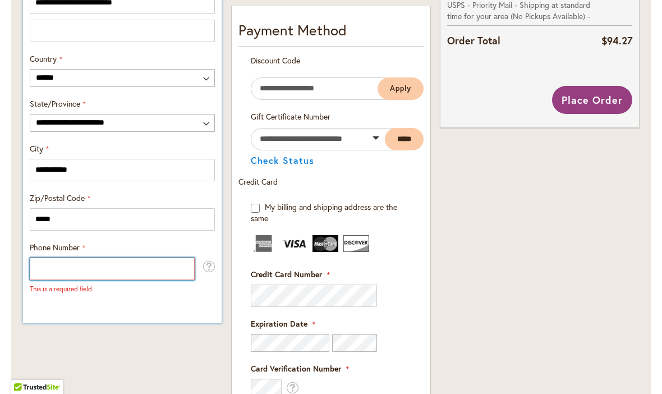
click at [160, 273] on input "Phone Number" at bounding box center [112, 269] width 165 height 22
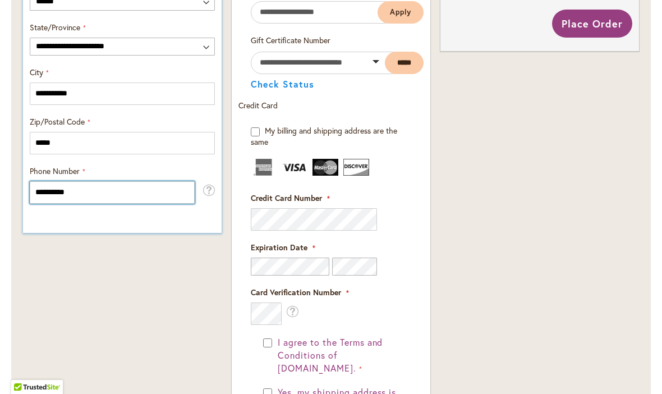
scroll to position [697, 0]
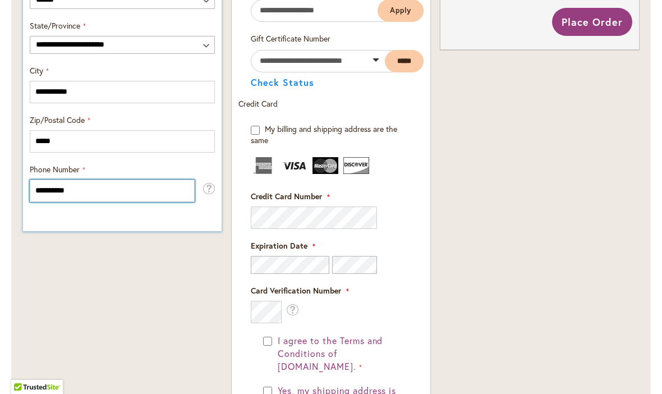
type input "**********"
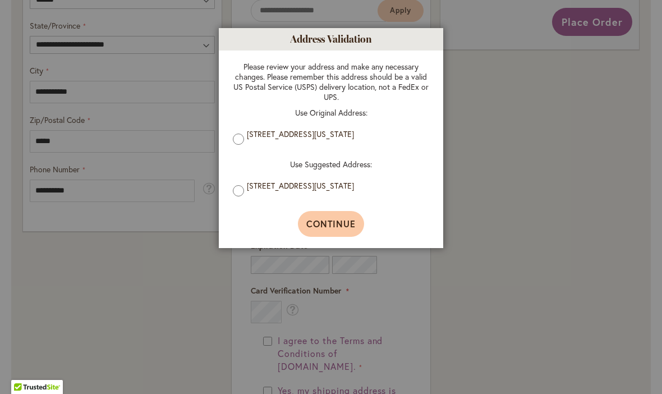
click at [328, 226] on span "Continue" at bounding box center [331, 224] width 50 height 12
type input "**********"
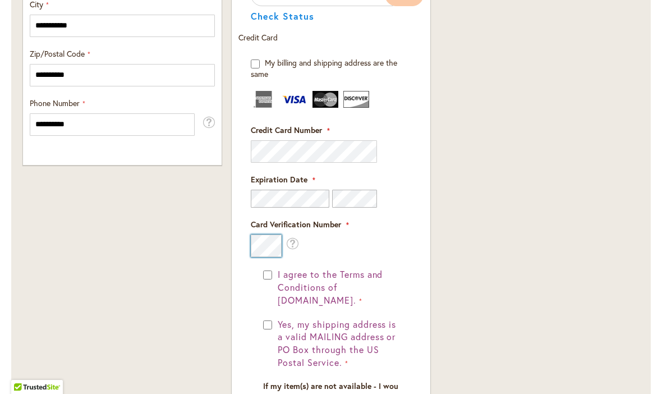
scroll to position [764, 0]
click at [261, 319] on div "I agree to the Terms and Conditions of dahlias.com. Yes, my shipping address is…" at bounding box center [331, 374] width 160 height 212
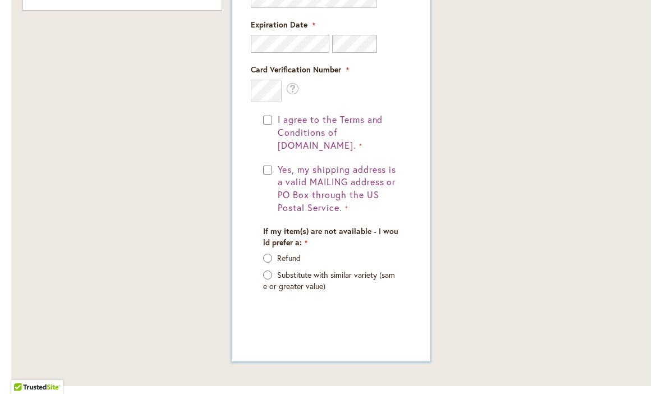
scroll to position [920, 0]
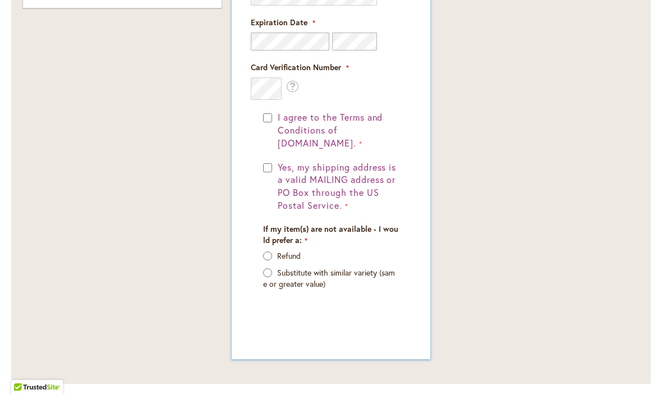
click at [267, 258] on section "Refund Substitute with similar variety (same or greater value)" at bounding box center [331, 269] width 136 height 39
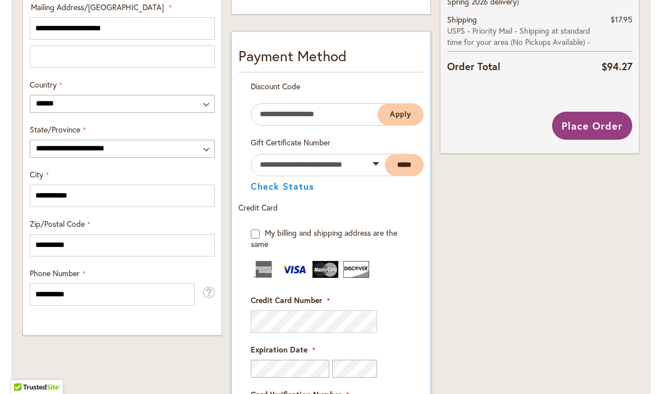
scroll to position [594, 0]
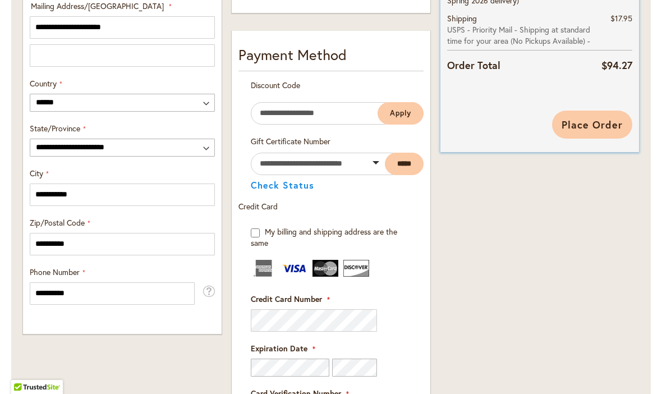
click at [606, 131] on button "Place Order" at bounding box center [592, 125] width 80 height 28
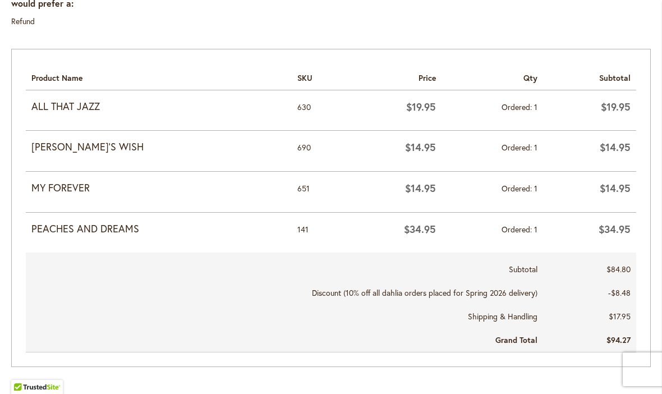
scroll to position [504, 0]
